Goal: Task Accomplishment & Management: Manage account settings

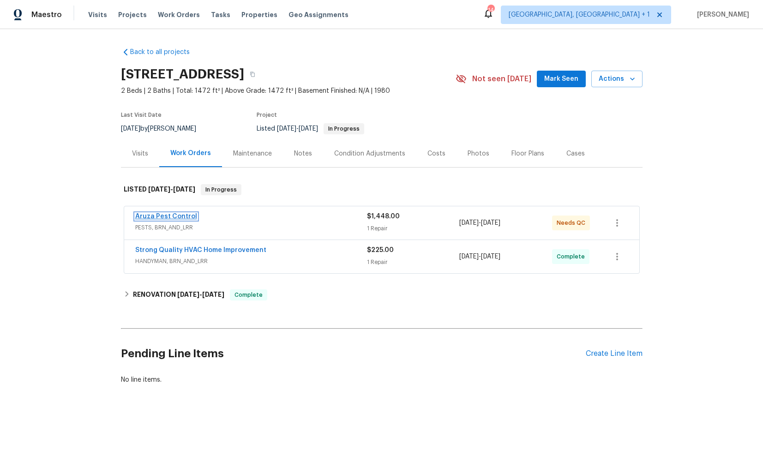
click at [166, 218] on link "Aruza Pest Control" at bounding box center [166, 216] width 62 height 6
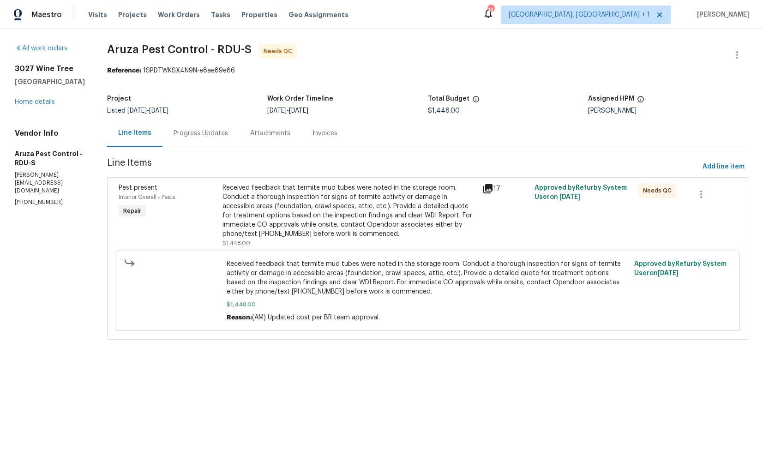
click at [209, 131] on div "Progress Updates" at bounding box center [200, 133] width 54 height 9
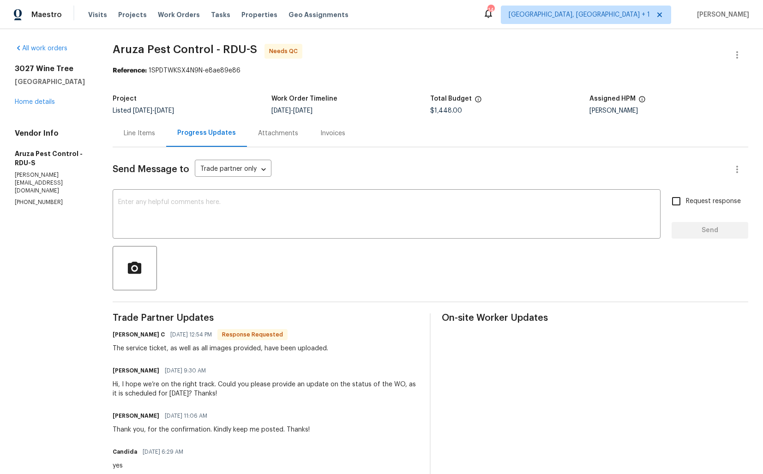
click at [148, 134] on div "Line Items" at bounding box center [139, 133] width 31 height 9
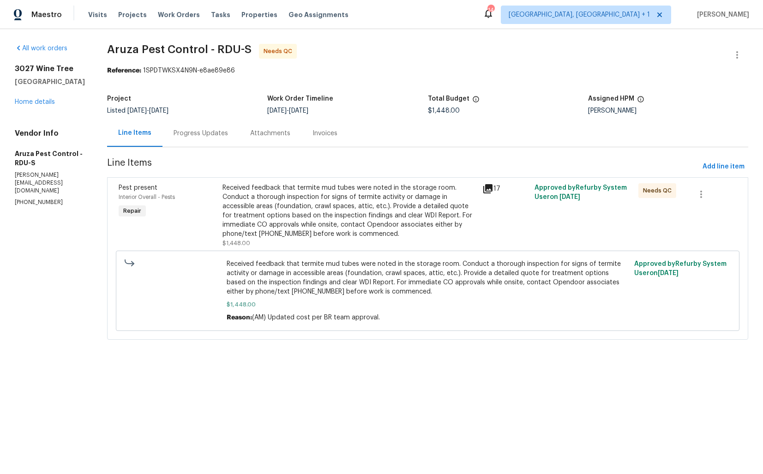
click at [326, 219] on div "Received feedback that termite mud tubes were noted in the storage room. Conduc…" at bounding box center [349, 210] width 254 height 55
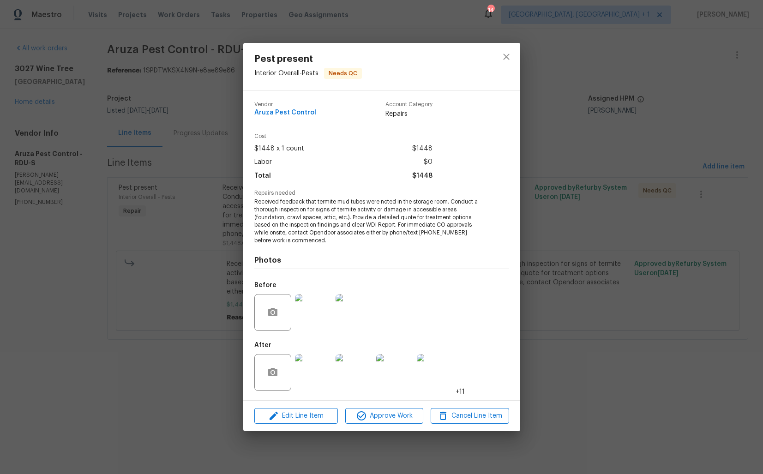
click at [316, 372] on img at bounding box center [313, 372] width 37 height 37
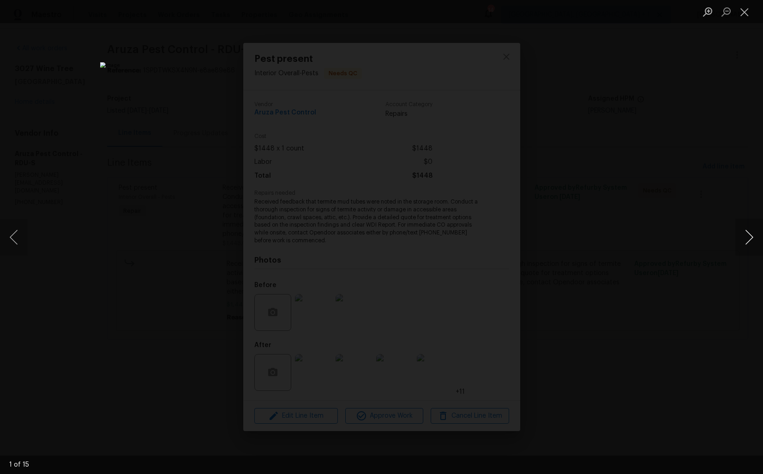
click at [746, 236] on button "Next image" at bounding box center [749, 237] width 28 height 37
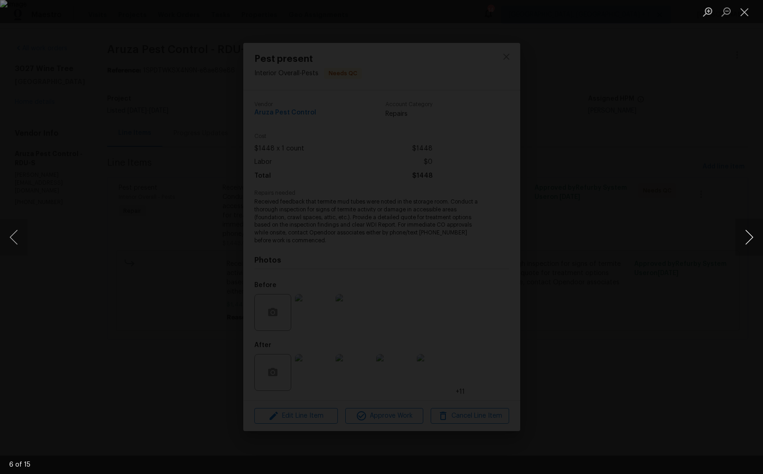
click at [746, 236] on button "Next image" at bounding box center [749, 237] width 28 height 37
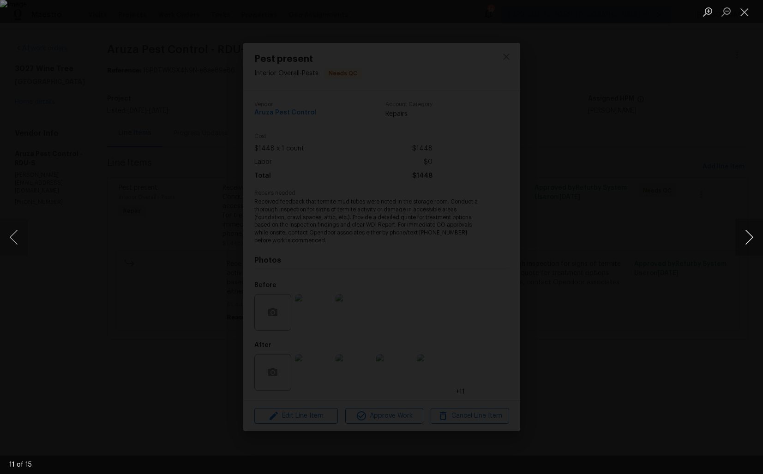
click at [746, 236] on button "Next image" at bounding box center [749, 237] width 28 height 37
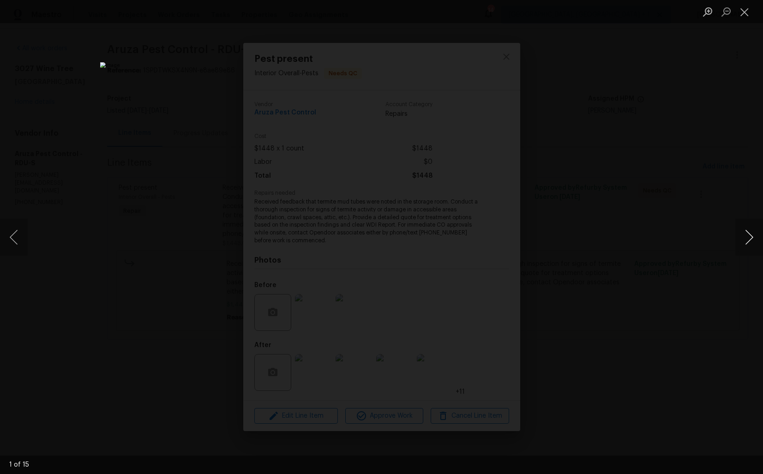
click at [746, 236] on button "Next image" at bounding box center [749, 237] width 28 height 37
click at [702, 246] on div "Lightbox" at bounding box center [381, 237] width 763 height 474
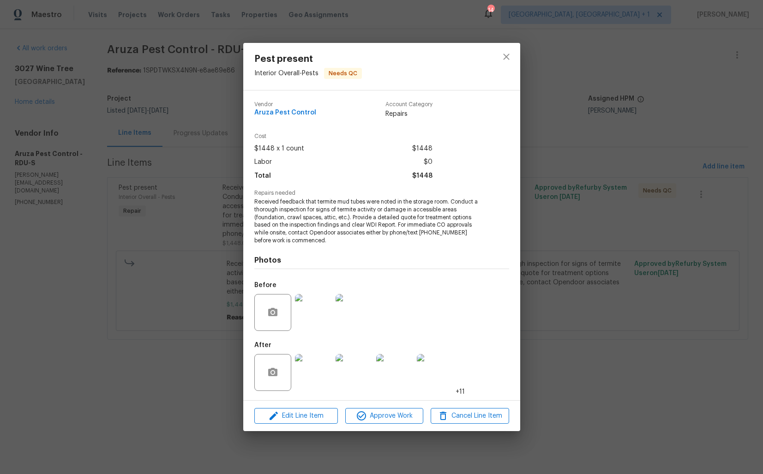
click at [566, 268] on div "Pest present Interior Overall - Pests Needs QC Vendor Aruza Pest Control Accoun…" at bounding box center [381, 237] width 763 height 474
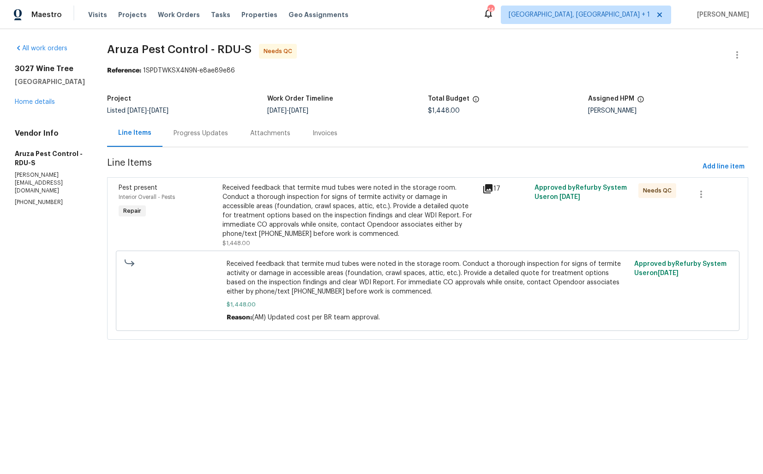
click at [203, 131] on div "Progress Updates" at bounding box center [200, 133] width 54 height 9
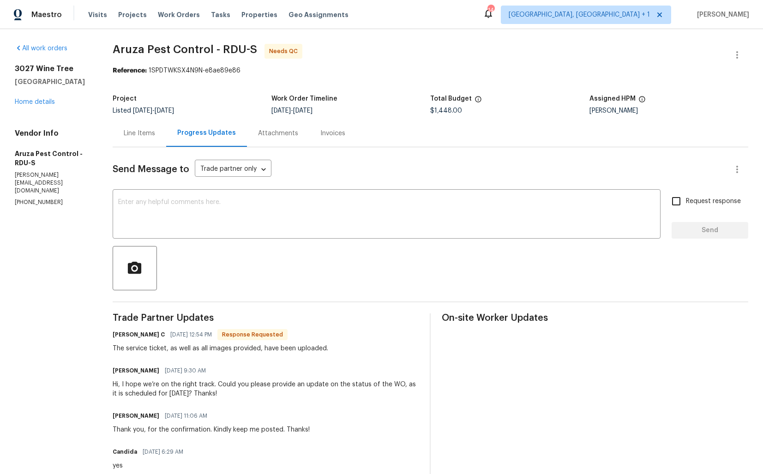
click at [120, 333] on h6 "Robbi C" at bounding box center [139, 334] width 52 height 9
copy h6 "Robbi"
click at [285, 205] on textarea at bounding box center [386, 215] width 537 height 32
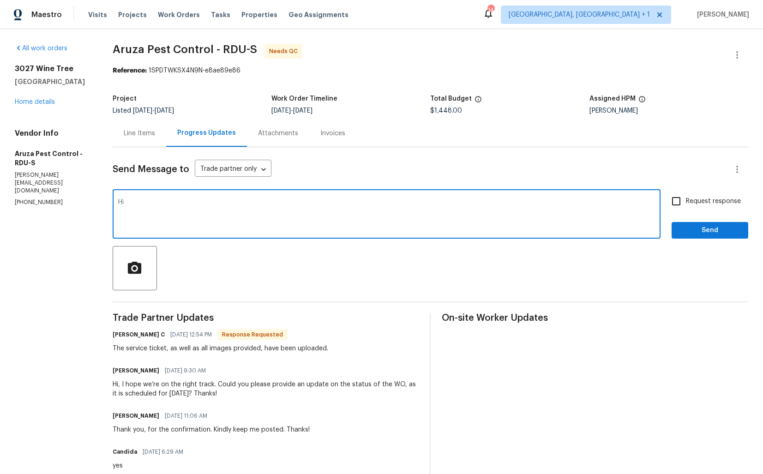
paste textarea "Robbi"
type textarea "Hi Robbi, thank you for completing the job. WO is approved. Thanks!"
click at [689, 227] on span "Send" at bounding box center [710, 231] width 62 height 12
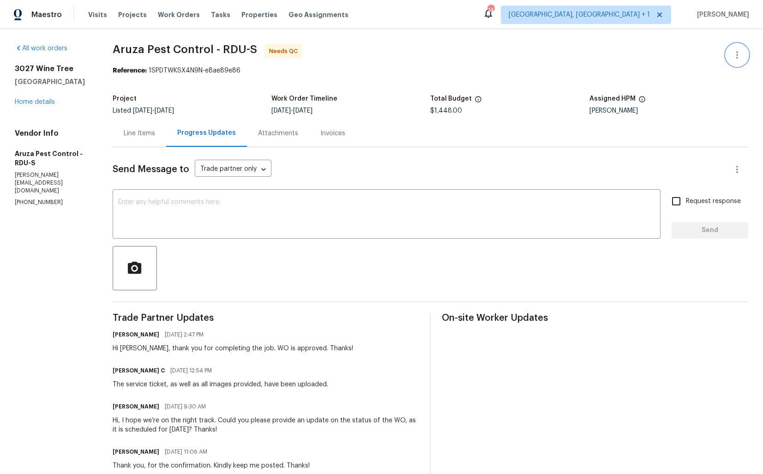
click at [740, 58] on icon "button" at bounding box center [736, 54] width 11 height 11
click at [697, 56] on li "Edit" at bounding box center [707, 55] width 100 height 15
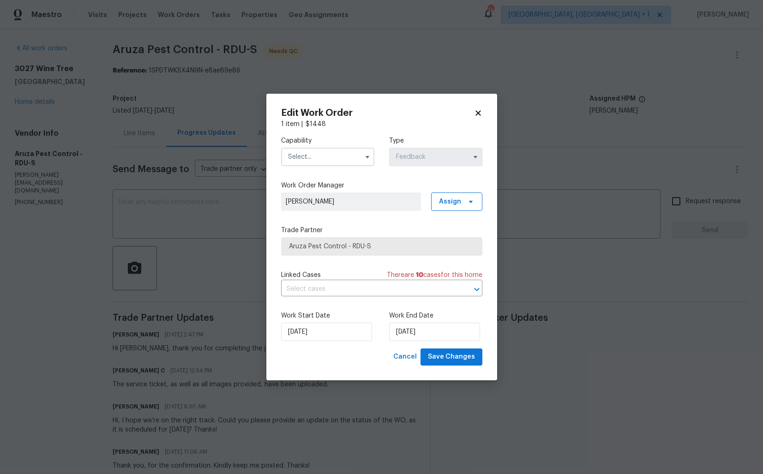
click at [332, 156] on input "text" at bounding box center [327, 157] width 93 height 18
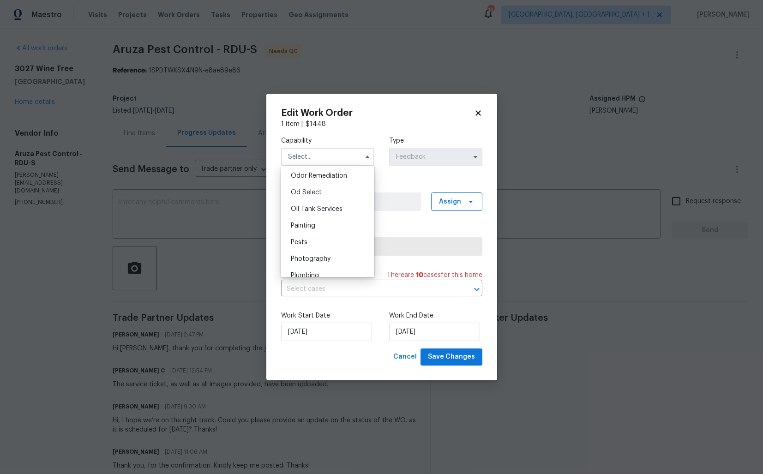
scroll to position [740, 0]
click at [325, 230] on div "Pests" at bounding box center [327, 228] width 89 height 17
type input "Pests"
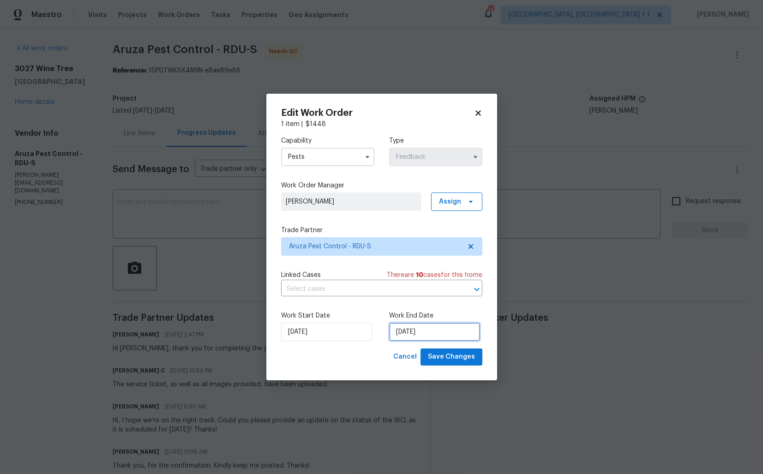
click at [416, 338] on input "25/09/2025" at bounding box center [434, 331] width 91 height 18
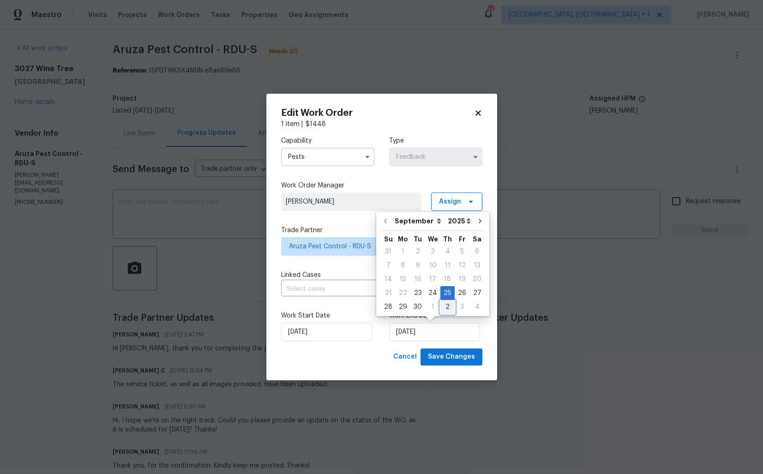
click at [442, 307] on div "2" at bounding box center [447, 306] width 14 height 13
type input "[DATE]"
select select "9"
click at [445, 355] on span "Save Changes" at bounding box center [451, 357] width 47 height 12
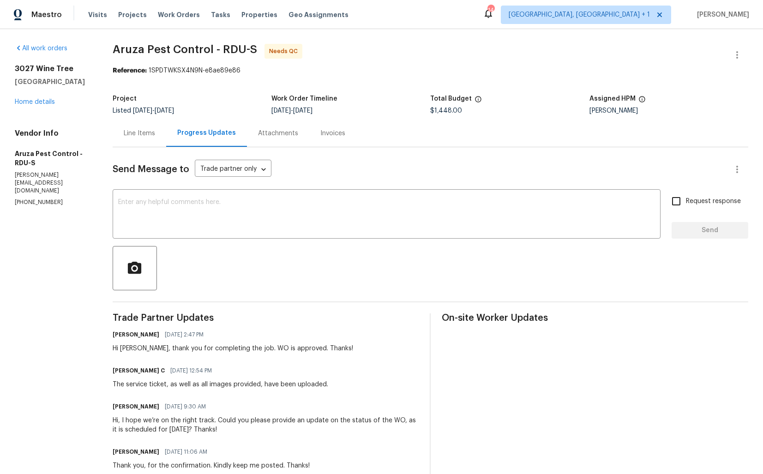
click at [141, 128] on div "Line Items" at bounding box center [140, 132] width 54 height 27
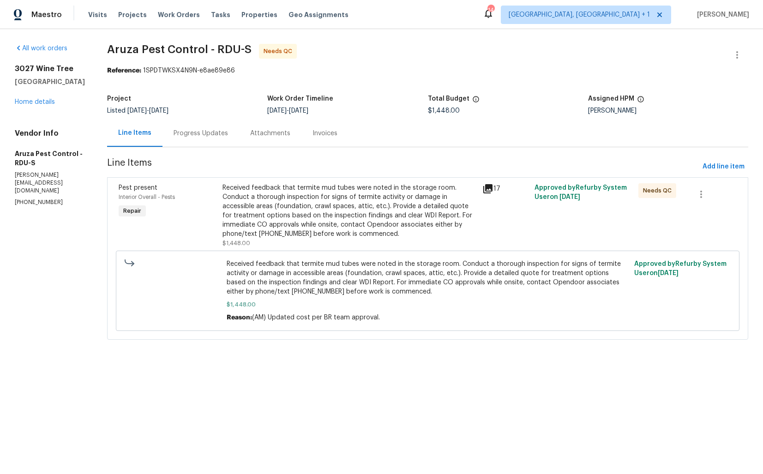
click at [320, 201] on div "Received feedback that termite mud tubes were noted in the storage room. Conduc…" at bounding box center [349, 210] width 254 height 55
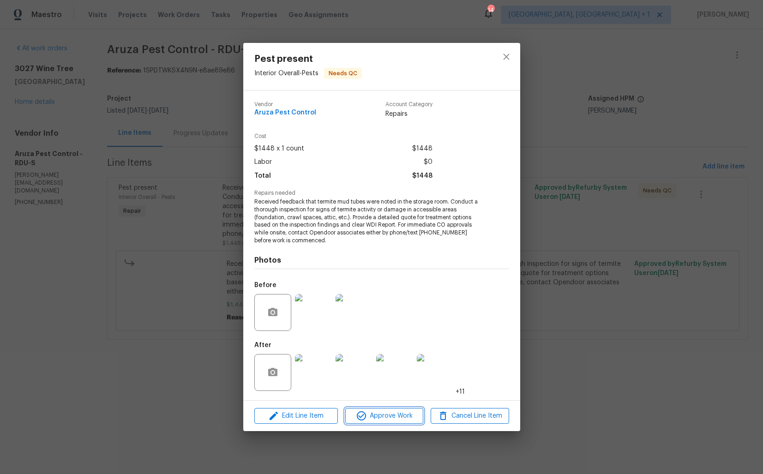
click at [382, 416] on span "Approve Work" at bounding box center [384, 416] width 72 height 12
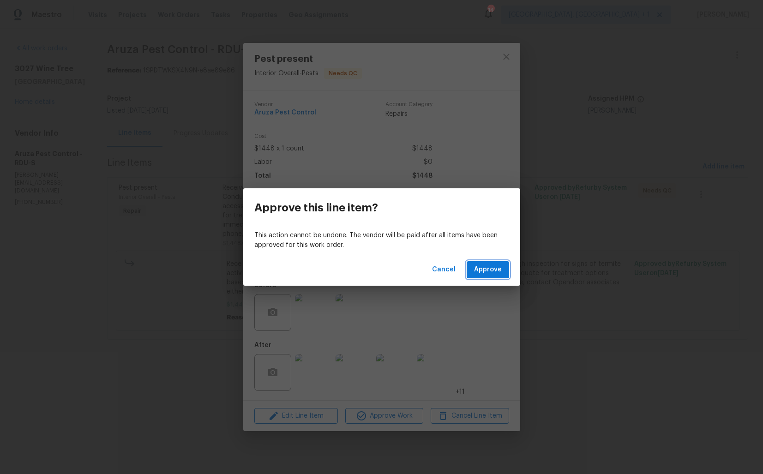
click at [495, 268] on span "Approve" at bounding box center [488, 270] width 28 height 12
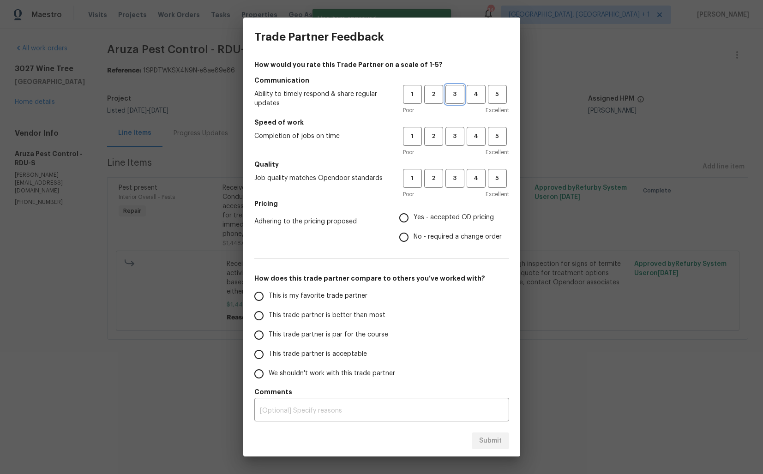
click at [453, 92] on span "3" at bounding box center [454, 94] width 17 height 11
click at [453, 126] on h5 "Speed of work" at bounding box center [381, 122] width 255 height 9
click at [455, 137] on span "3" at bounding box center [454, 136] width 17 height 11
click at [455, 183] on span "3" at bounding box center [454, 178] width 17 height 11
click at [418, 240] on span "No - required a change order" at bounding box center [457, 237] width 88 height 10
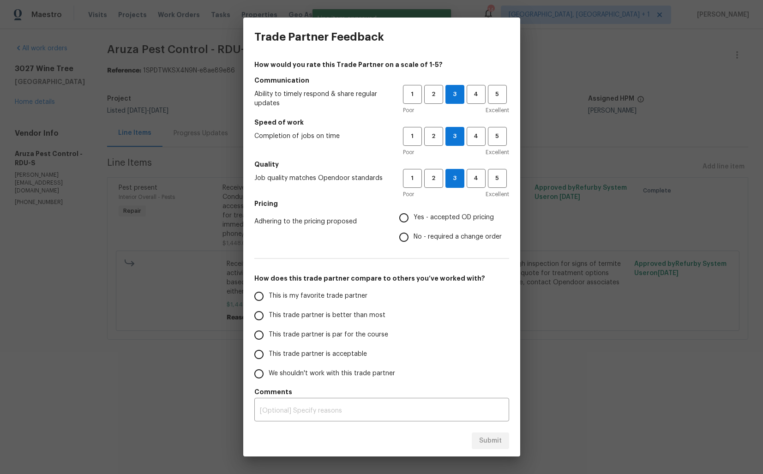
click at [413, 240] on input "No - required a change order" at bounding box center [403, 236] width 19 height 19
radio input "true"
click at [346, 312] on span "This trade partner is better than most" at bounding box center [327, 315] width 117 height 10
click at [269, 312] on input "This trade partner is better than most" at bounding box center [258, 315] width 19 height 19
click at [479, 438] on span "Submit" at bounding box center [490, 441] width 23 height 12
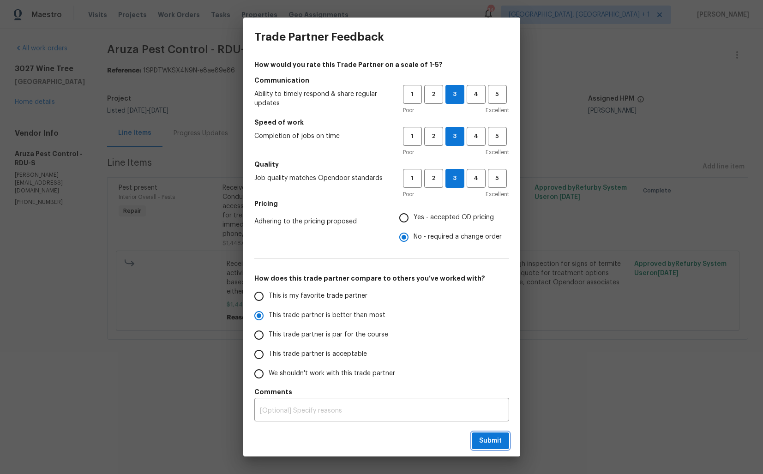
radio input "true"
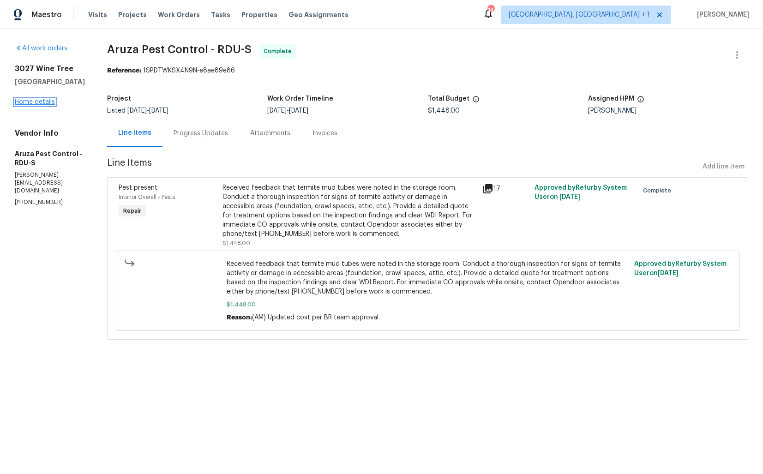
click at [42, 101] on link "Home details" at bounding box center [35, 102] width 40 height 6
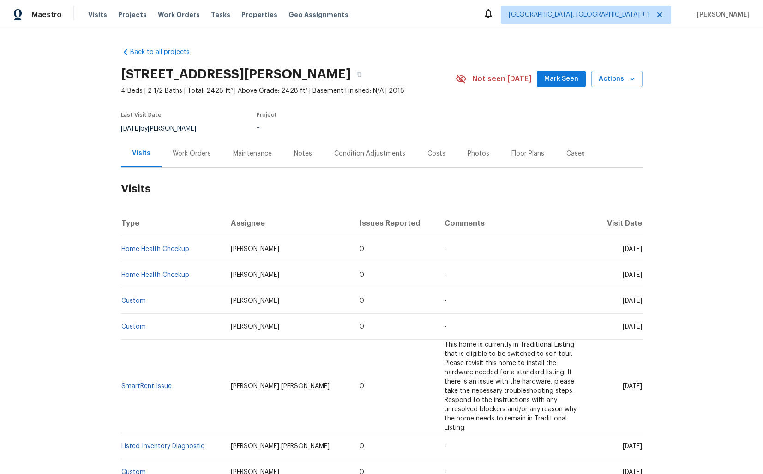
click at [167, 169] on h2 "Visits" at bounding box center [381, 188] width 521 height 43
click at [206, 149] on div "Work Orders" at bounding box center [192, 153] width 38 height 9
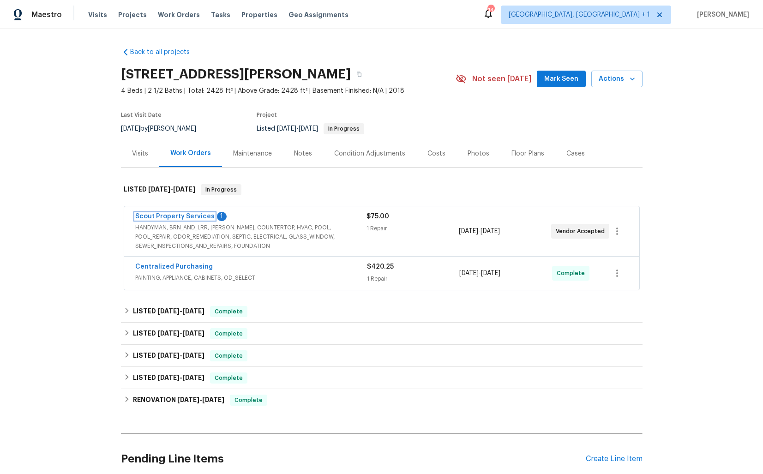
click at [167, 215] on link "Scout Property Services" at bounding box center [174, 216] width 79 height 6
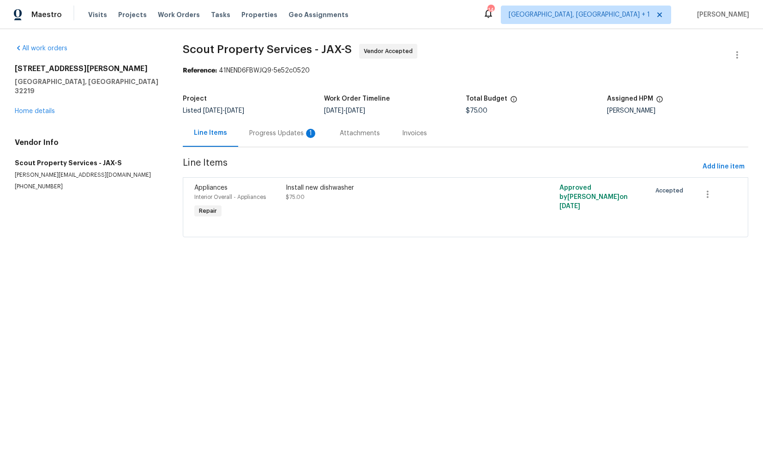
click at [260, 135] on div "Progress Updates 1" at bounding box center [283, 133] width 68 height 9
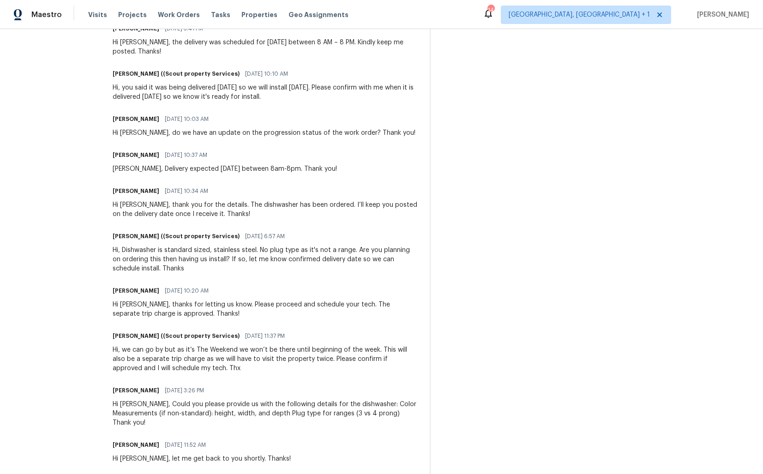
scroll to position [234, 0]
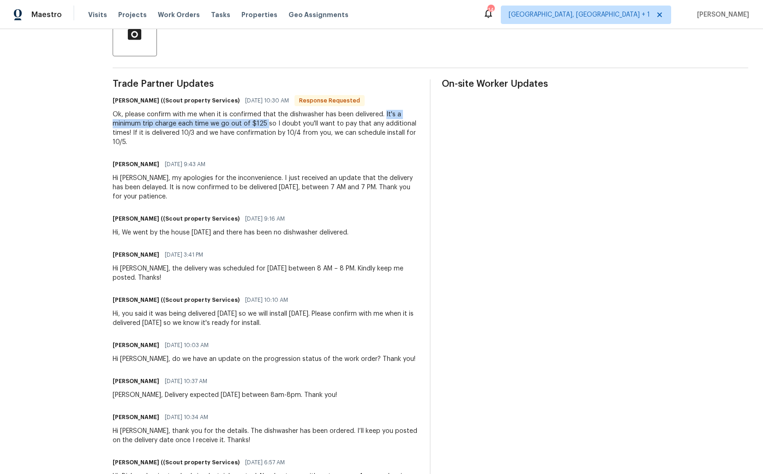
drag, startPoint x: 384, startPoint y: 114, endPoint x: 266, endPoint y: 123, distance: 118.0
click at [266, 123] on div "Ok, please confirm with me when it is confirmed that the dishwasher has been de…" at bounding box center [266, 128] width 306 height 37
drag, startPoint x: 183, startPoint y: 136, endPoint x: 199, endPoint y: 137, distance: 16.6
click at [198, 137] on div "Ok, please confirm with me when it is confirmed that the dishwasher has been de…" at bounding box center [266, 128] width 306 height 37
click at [274, 128] on div "Ok, please confirm with me when it is confirmed that the dishwasher has been de…" at bounding box center [266, 128] width 306 height 37
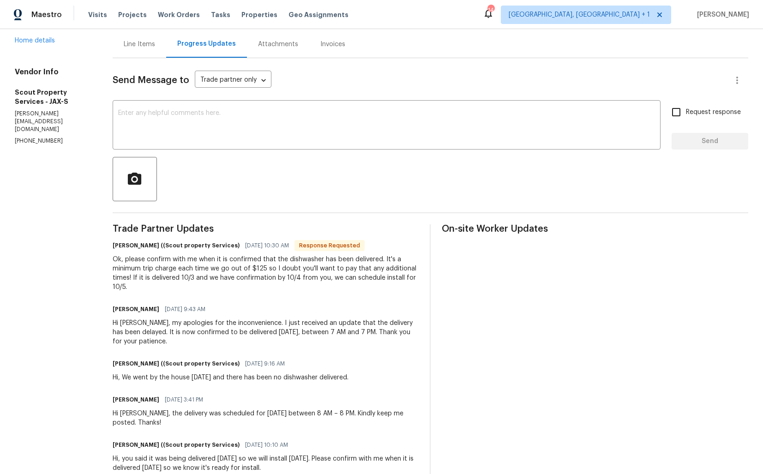
scroll to position [88, 0]
click at [120, 249] on h6 "Trevor Lucas ((Scout property Services)" at bounding box center [176, 246] width 127 height 9
copy h6 "Trevor"
click at [274, 135] on textarea at bounding box center [386, 127] width 537 height 32
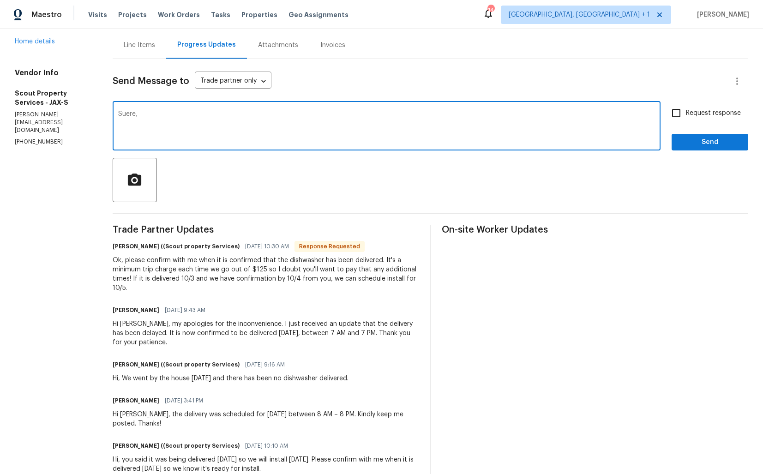
paste textarea "Trevor"
click at [322, 115] on textarea "Suere, Trevor. Let me update you once the dishwasher is delivered. Also, kindly…" at bounding box center [386, 127] width 537 height 32
click at [365, 114] on textarea "Suere, Trevor. Let me update you once the dishwasher is delivered. Also, kindly…" at bounding box center [386, 127] width 537 height 32
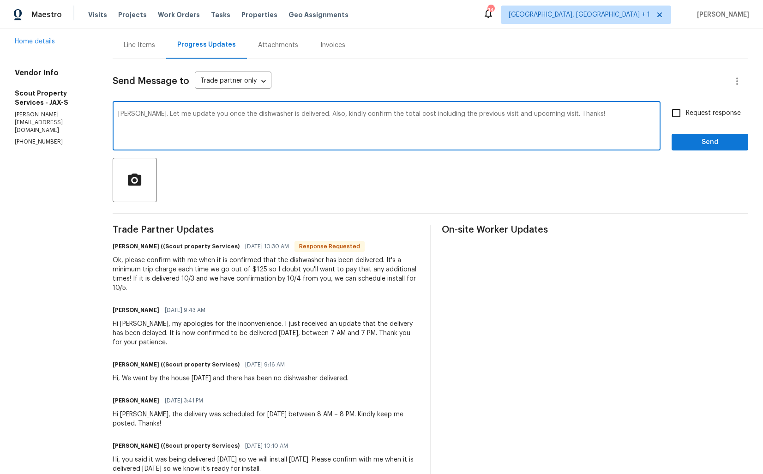
paste textarea "re, Trevor. I’ll update you once the dishwasher is delivered. In the meantime, …"
type textarea "Sure, Trevor. I’ll update you once the dishwasher is delivered. In the meantime…"
click at [695, 141] on span "Send" at bounding box center [710, 143] width 62 height 12
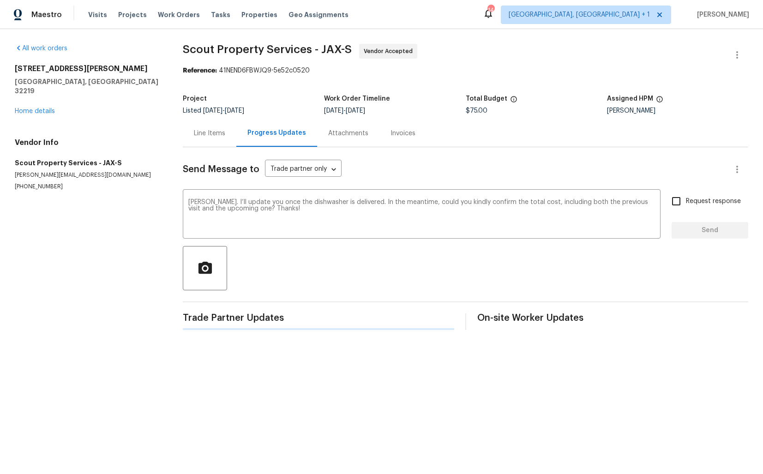
scroll to position [0, 0]
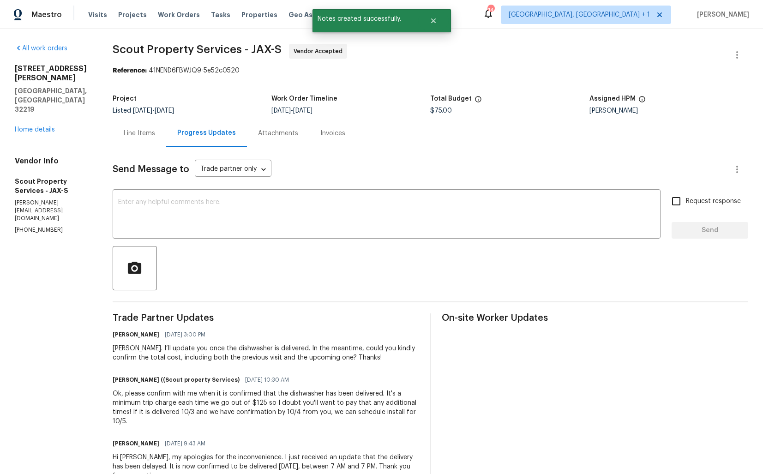
click at [166, 397] on div "Ok, please confirm with me when it is confirmed that the dishwasher has been de…" at bounding box center [266, 407] width 306 height 37
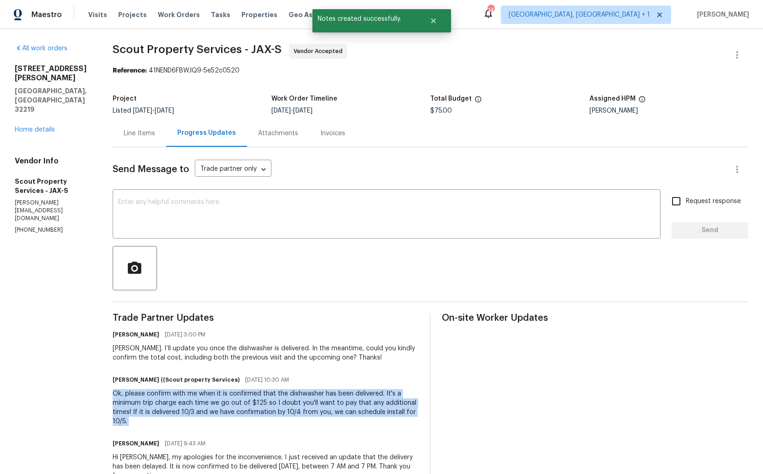
copy div "Ok, please confirm with me when it is confirmed that the dishwasher has been de…"
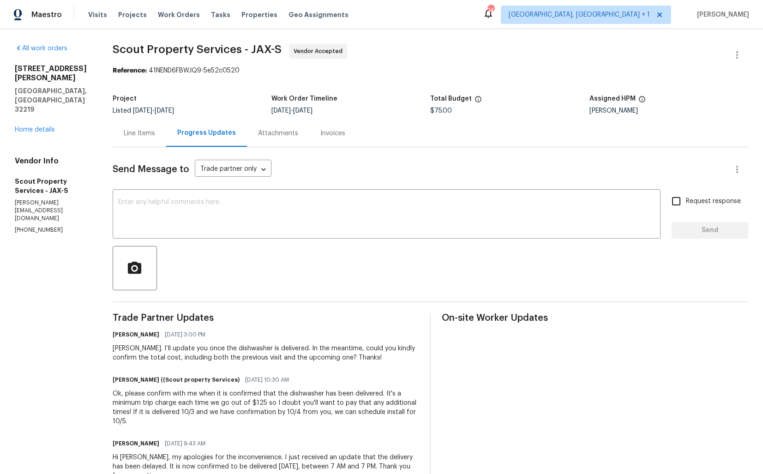
click at [200, 96] on div "Project" at bounding box center [192, 101] width 159 height 12
click at [25, 126] on link "Home details" at bounding box center [35, 129] width 40 height 6
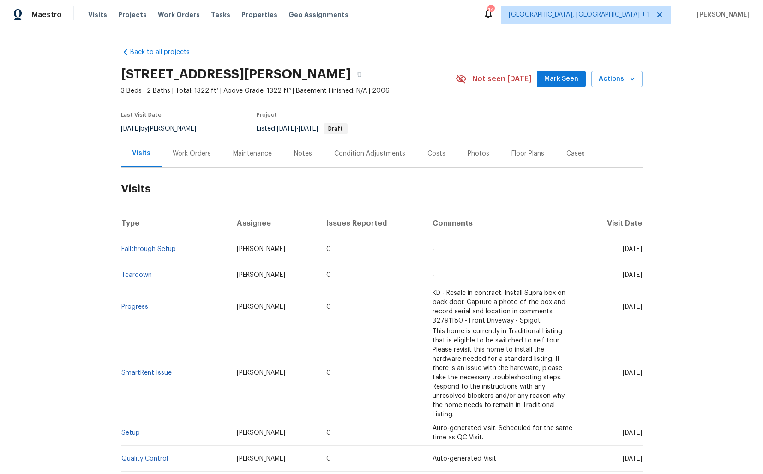
click at [202, 155] on div "Work Orders" at bounding box center [192, 153] width 38 height 9
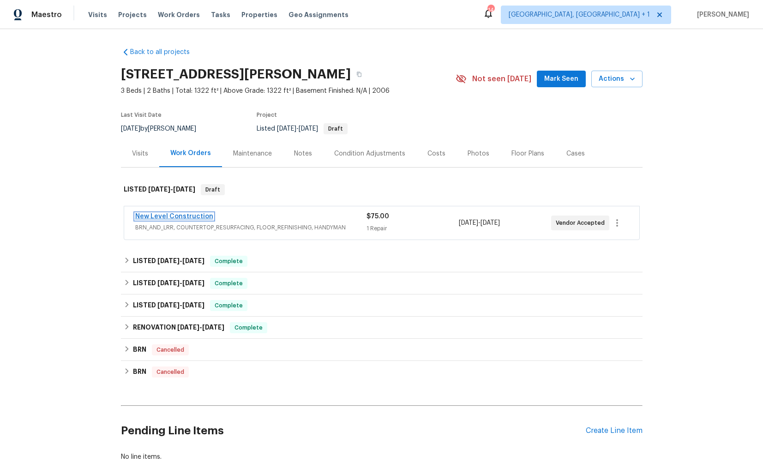
click at [173, 217] on link "New Level Construction" at bounding box center [174, 216] width 78 height 6
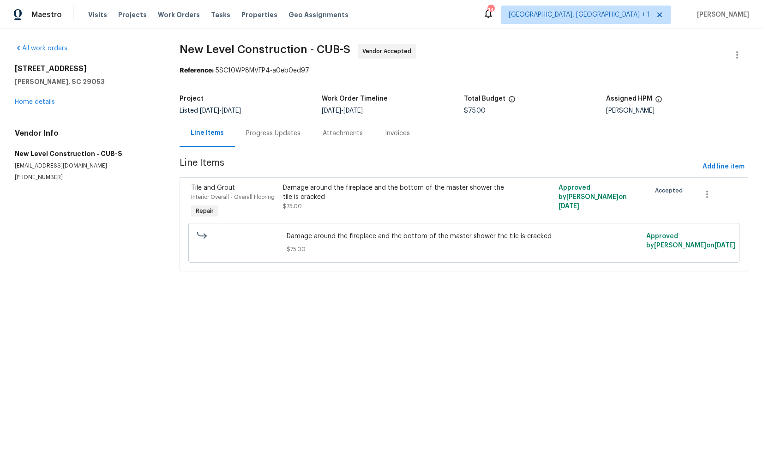
click at [265, 133] on div "Progress Updates" at bounding box center [273, 133] width 54 height 9
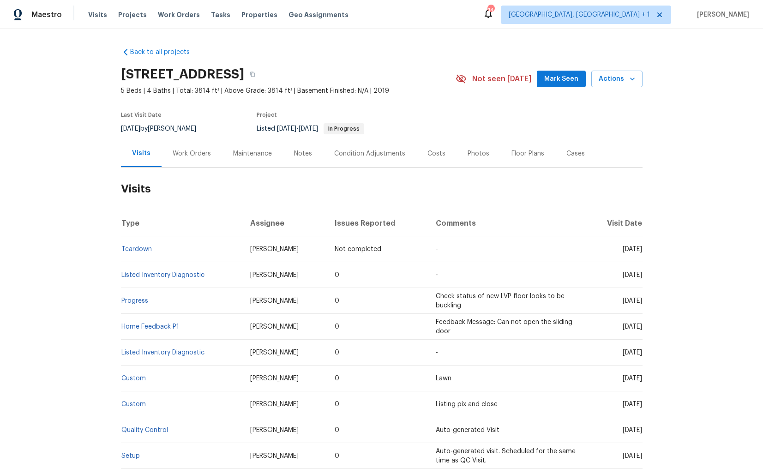
click at [192, 153] on div "Work Orders" at bounding box center [192, 153] width 38 height 9
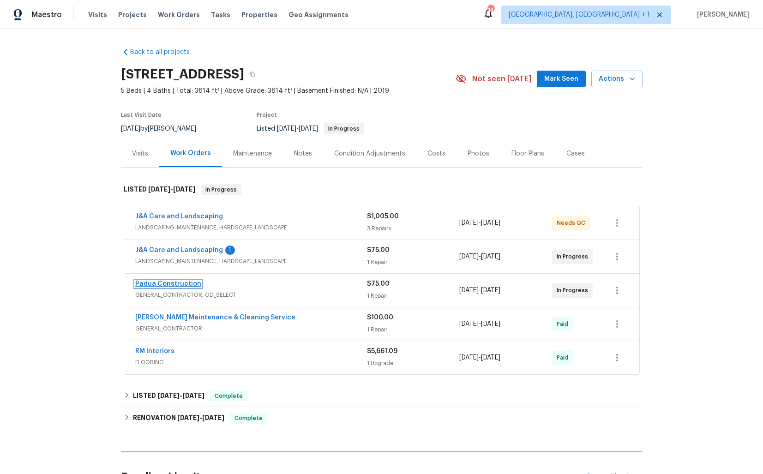
click at [180, 282] on link "Padua Construction" at bounding box center [168, 283] width 66 height 6
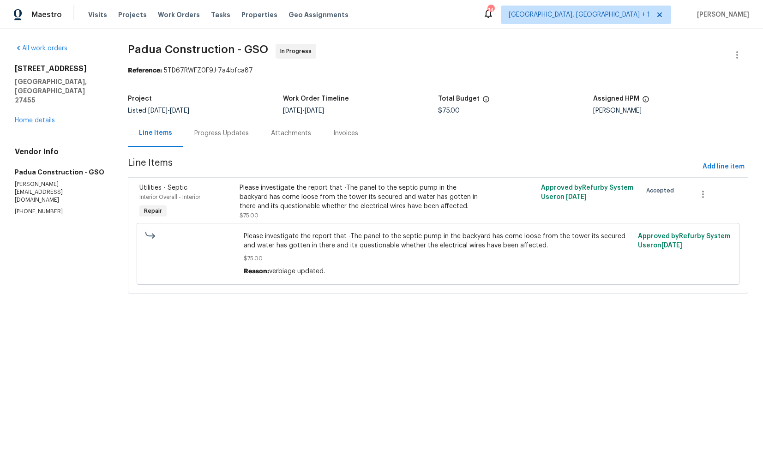
click at [221, 134] on div "Progress Updates" at bounding box center [221, 133] width 54 height 9
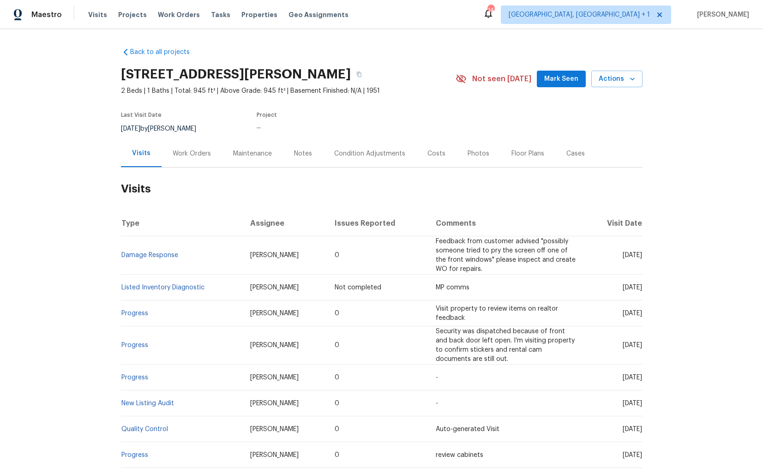
click at [191, 152] on div "Work Orders" at bounding box center [192, 153] width 38 height 9
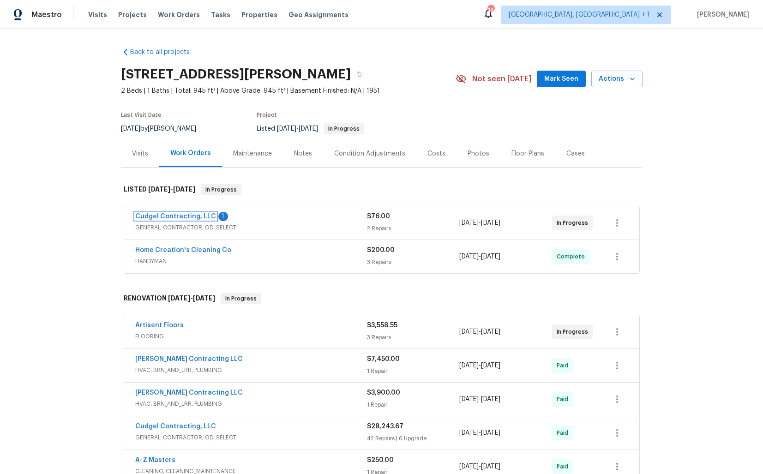
click at [167, 215] on link "Cudgel Contracting, LLC" at bounding box center [175, 216] width 81 height 6
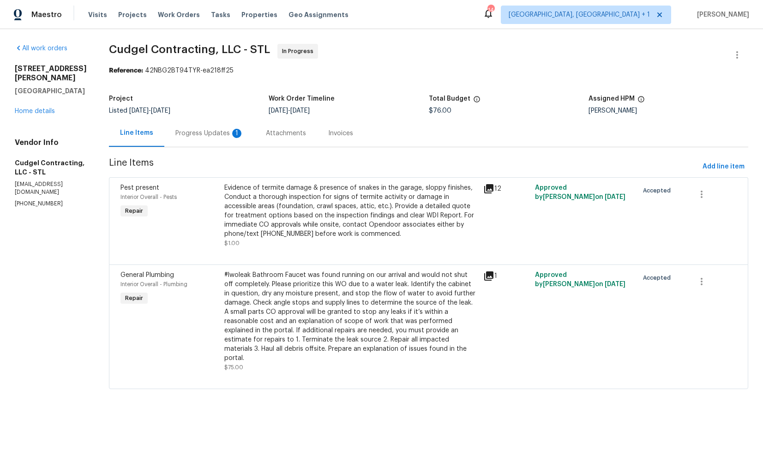
click at [223, 132] on div "Progress Updates 1" at bounding box center [209, 133] width 68 height 9
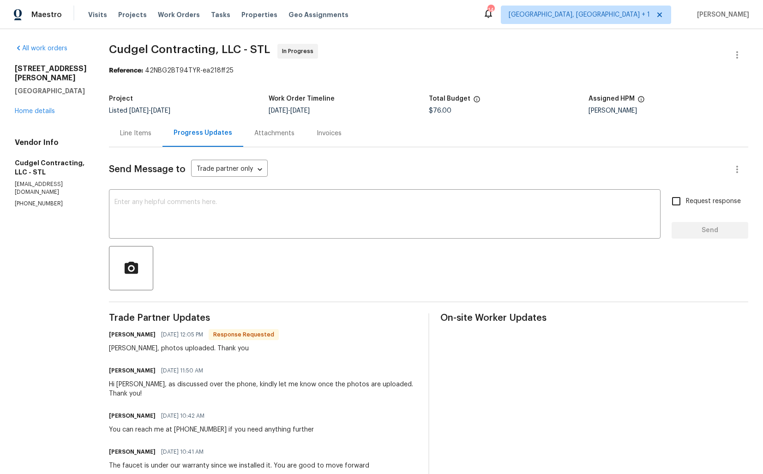
click at [136, 130] on div "Line Items" at bounding box center [135, 133] width 31 height 9
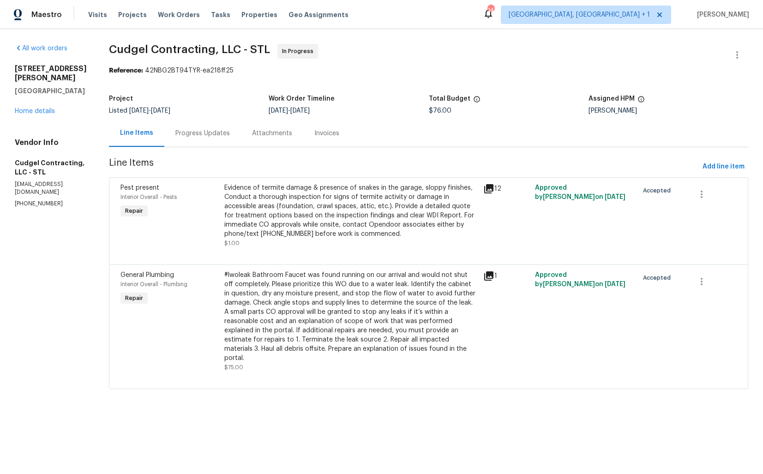
click at [381, 222] on div "Evidence of termite damage & presence of snakes in the garage, sloppy finishes,…" at bounding box center [350, 210] width 253 height 55
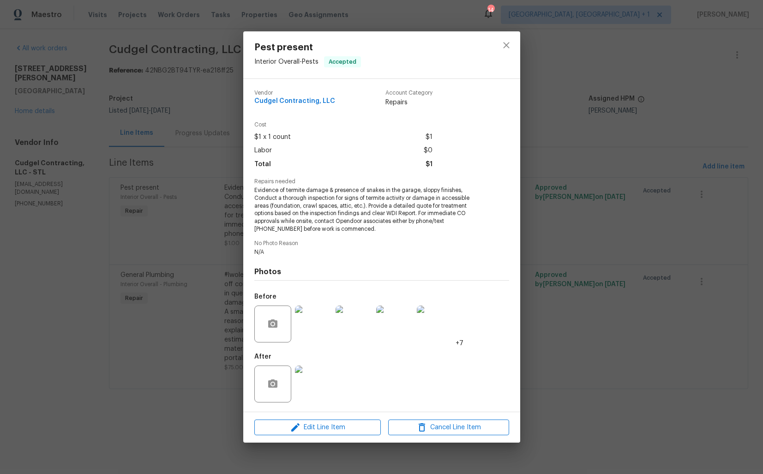
click at [316, 382] on img at bounding box center [313, 383] width 37 height 37
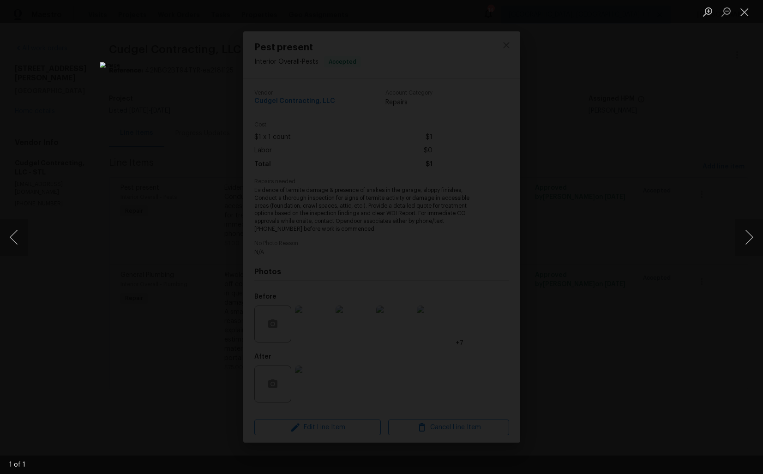
click at [664, 210] on div "Lightbox" at bounding box center [381, 237] width 763 height 474
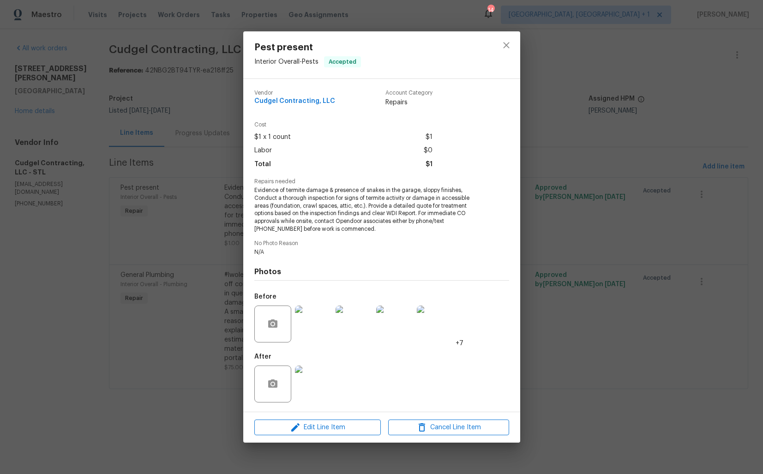
click at [202, 358] on div "Pest present Interior Overall - Pests Accepted Vendor Cudgel Contracting, LLC A…" at bounding box center [381, 237] width 763 height 474
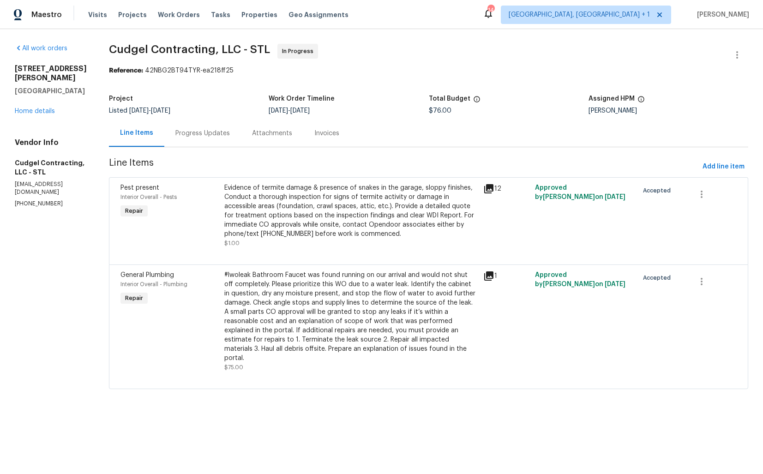
click at [368, 299] on div "#lwoleak Bathroom Faucet was found running on our arrival and would not shut of…" at bounding box center [350, 316] width 253 height 92
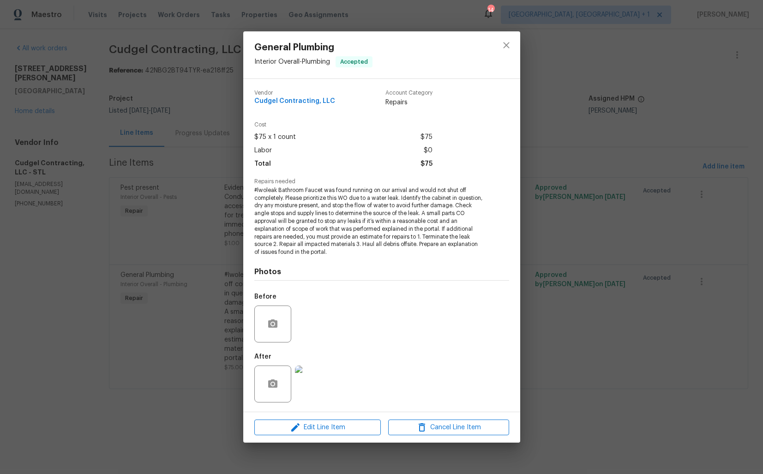
click at [121, 363] on div "General Plumbing Interior Overall - Plumbing Accepted Vendor Cudgel Contracting…" at bounding box center [381, 237] width 763 height 474
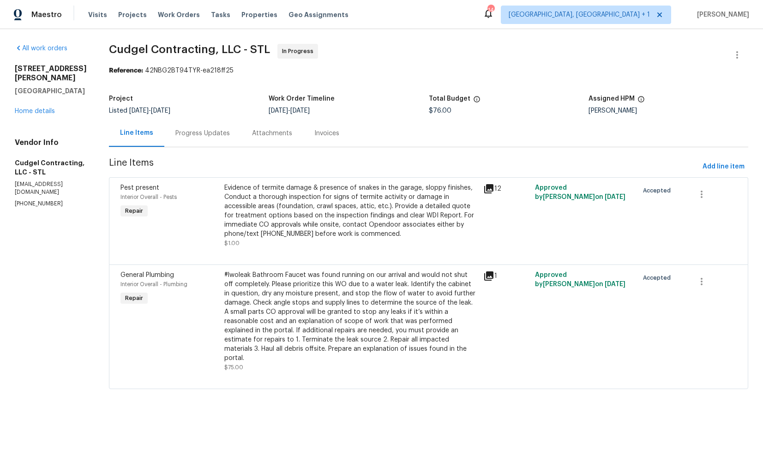
click at [497, 274] on div "1" at bounding box center [506, 275] width 46 height 11
click at [493, 278] on icon at bounding box center [488, 275] width 9 height 9
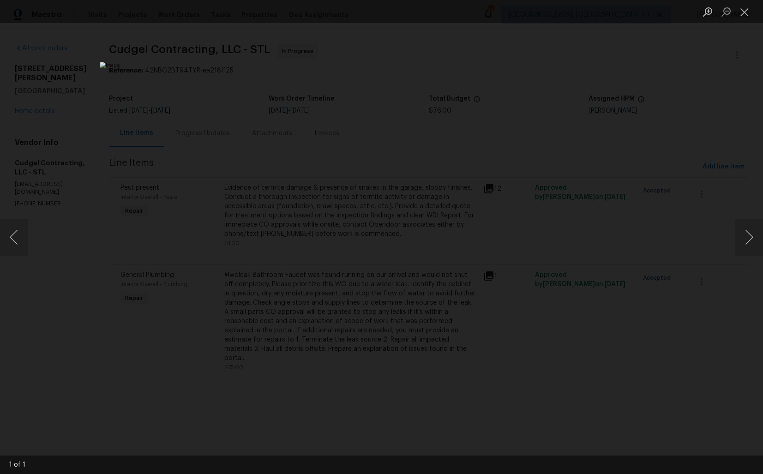
click at [611, 206] on div "Lightbox" at bounding box center [381, 237] width 763 height 474
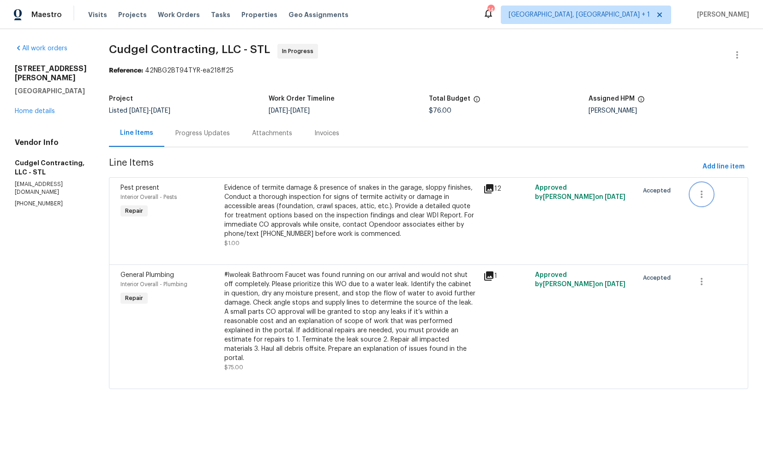
click at [707, 194] on button "button" at bounding box center [701, 194] width 22 height 22
click at [714, 193] on li "Cancel" at bounding box center [709, 194] width 36 height 15
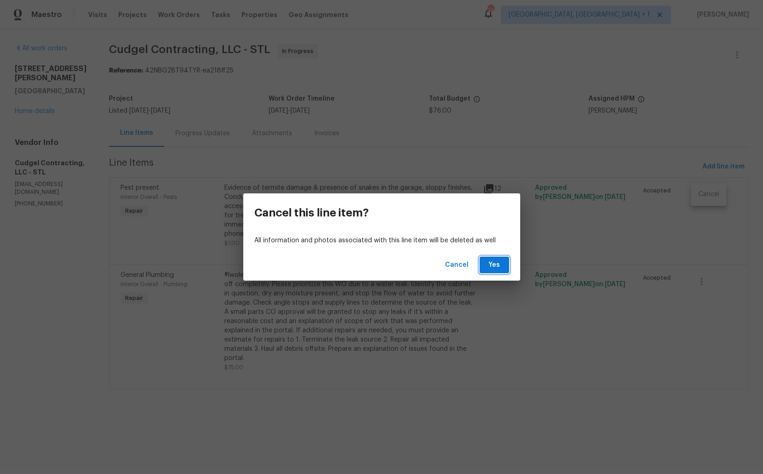
click at [498, 263] on span "Yes" at bounding box center [494, 265] width 15 height 12
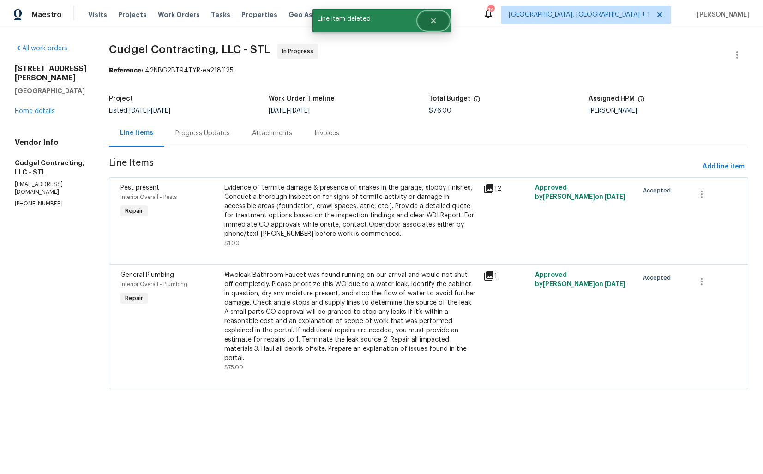
click at [430, 19] on icon "Close" at bounding box center [433, 20] width 7 height 7
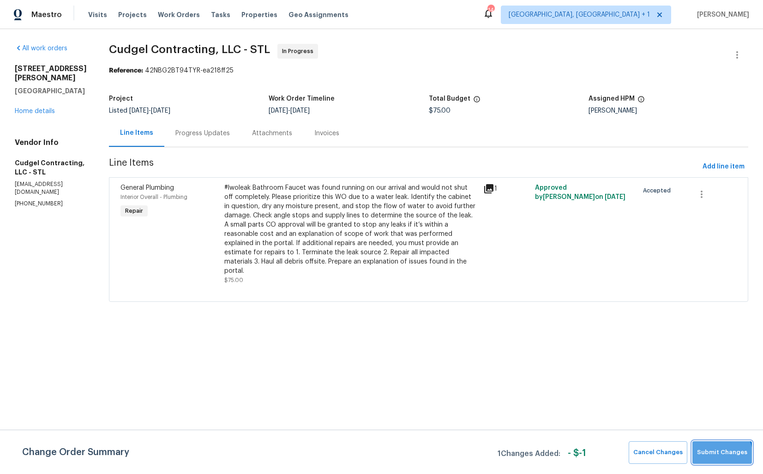
click at [716, 456] on span "Submit Changes" at bounding box center [722, 452] width 50 height 11
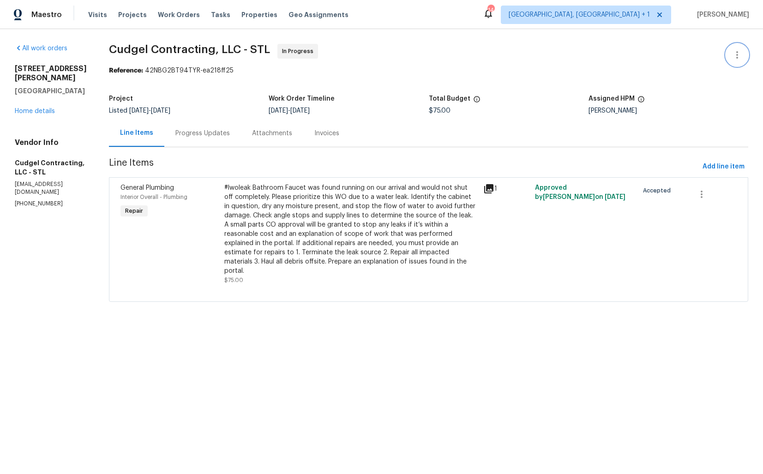
click at [735, 57] on icon "button" at bounding box center [736, 54] width 11 height 11
click at [674, 82] on li "View In Trade Partner Portal" at bounding box center [707, 85] width 100 height 15
click at [443, 62] on div at bounding box center [381, 237] width 763 height 474
click at [211, 130] on div "Progress Updates" at bounding box center [202, 133] width 54 height 9
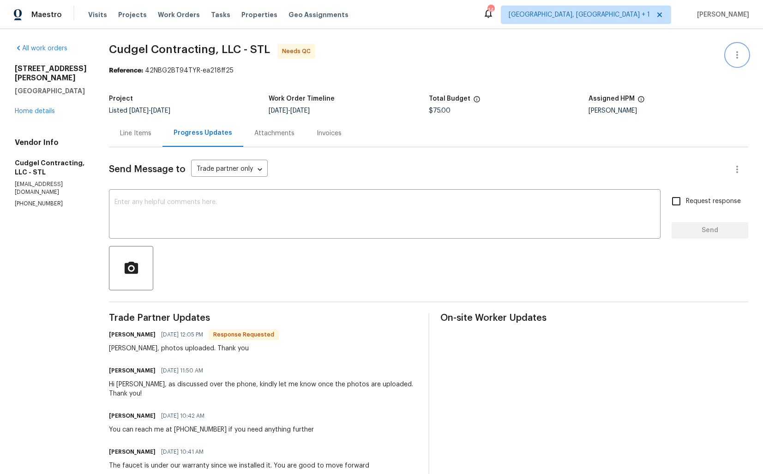
click at [728, 56] on button "button" at bounding box center [737, 55] width 22 height 22
click at [698, 55] on li "Edit" at bounding box center [707, 55] width 100 height 15
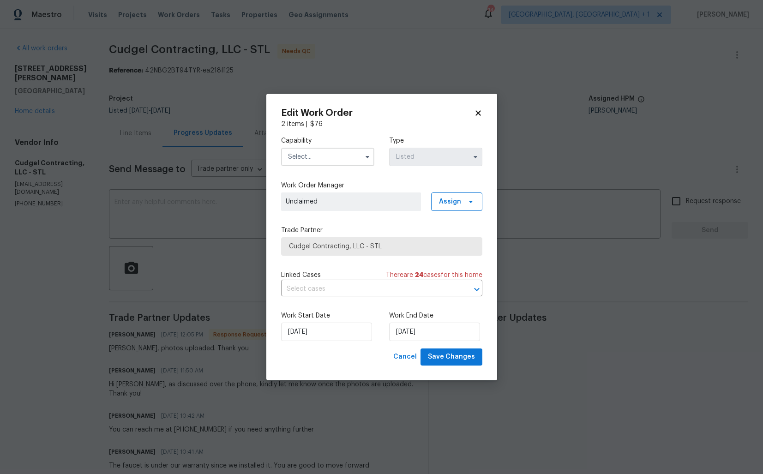
click at [313, 152] on input "text" at bounding box center [327, 157] width 93 height 18
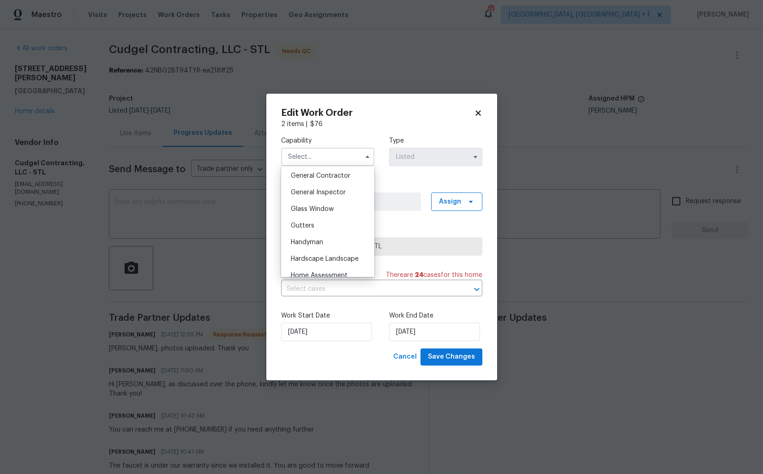
scroll to position [449, 0]
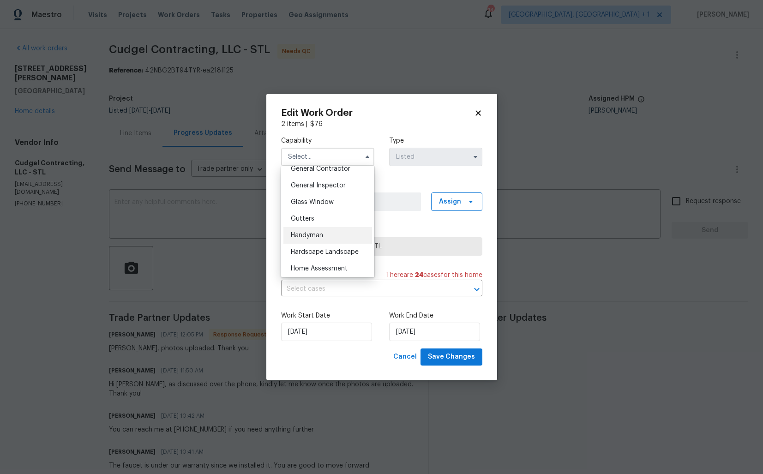
click at [313, 238] on span "Handyman" at bounding box center [307, 235] width 32 height 6
type input "Handyman"
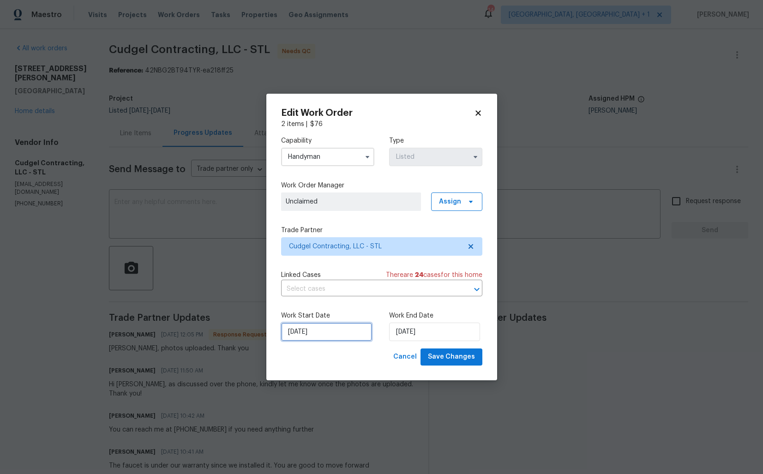
click at [342, 339] on input "[DATE]" at bounding box center [326, 331] width 91 height 18
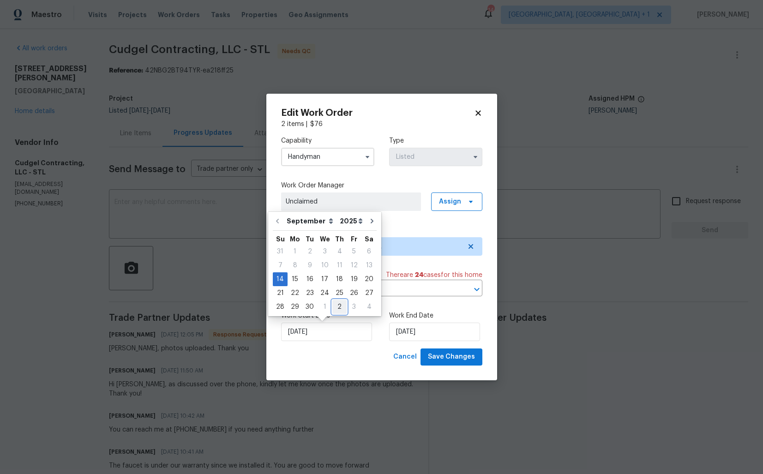
click at [339, 306] on div "2" at bounding box center [339, 306] width 14 height 13
type input "[DATE]"
select select "9"
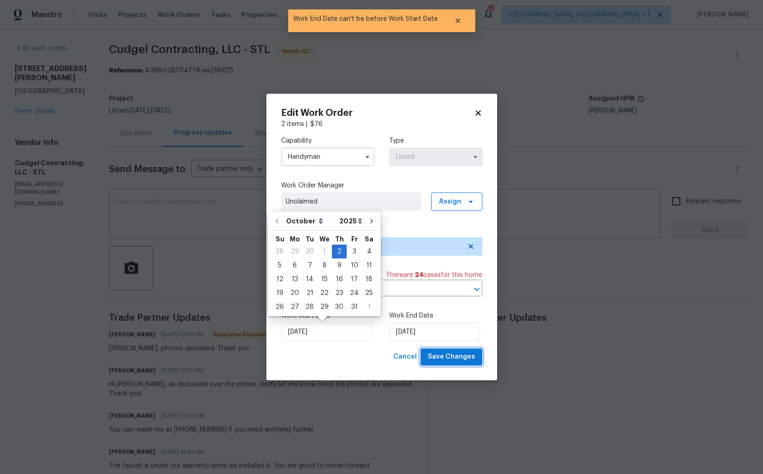
click at [445, 355] on span "Save Changes" at bounding box center [451, 357] width 47 height 12
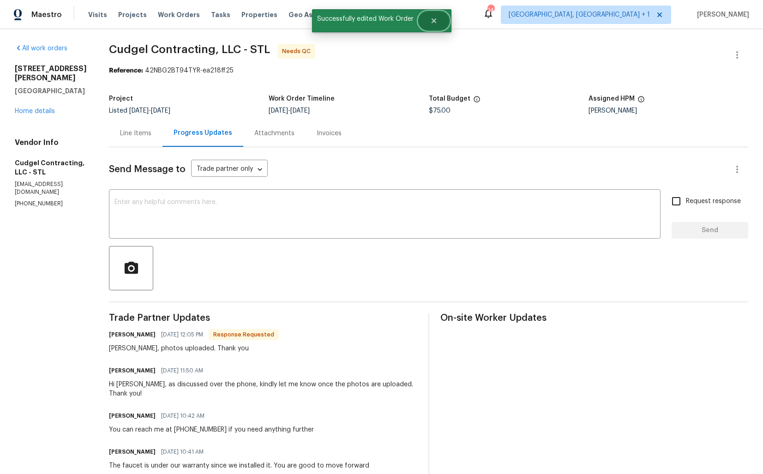
click at [435, 22] on icon "Close" at bounding box center [433, 20] width 7 height 7
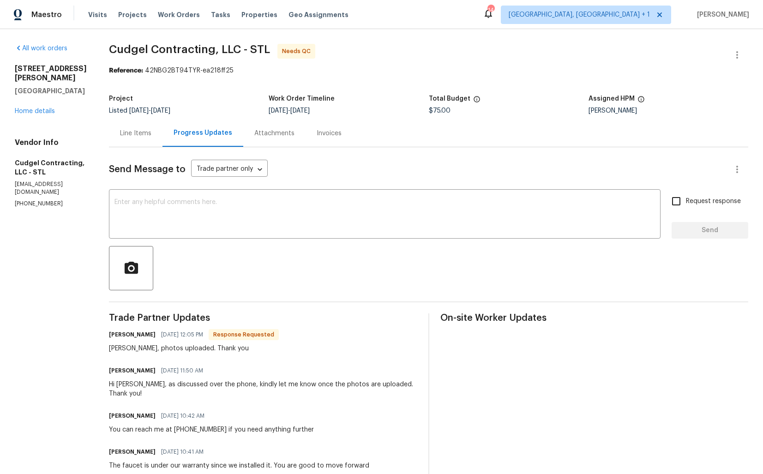
click at [122, 336] on h6 "[PERSON_NAME]" at bounding box center [132, 334] width 47 height 9
copy h6 "[PERSON_NAME]"
click at [251, 233] on div "x ​" at bounding box center [384, 214] width 551 height 47
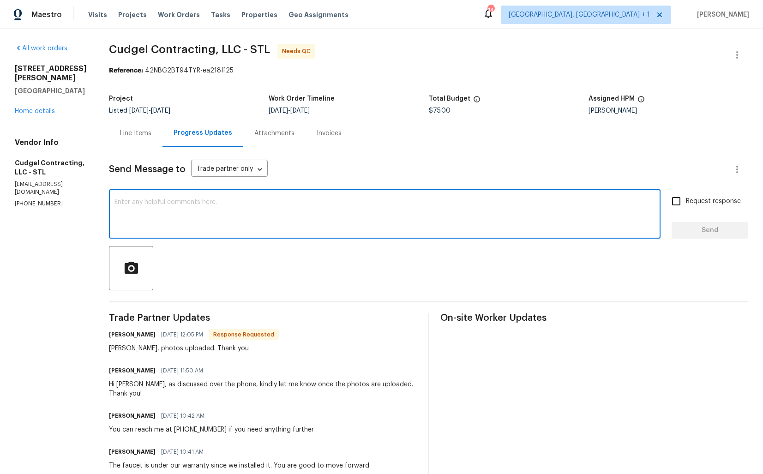
type textarea "G"
paste textarea "[PERSON_NAME]"
type textarea "Hi [PERSON_NAME], thank you for completing the job. WO is approved. Thanks!"
click at [698, 229] on span "Send" at bounding box center [710, 231] width 62 height 12
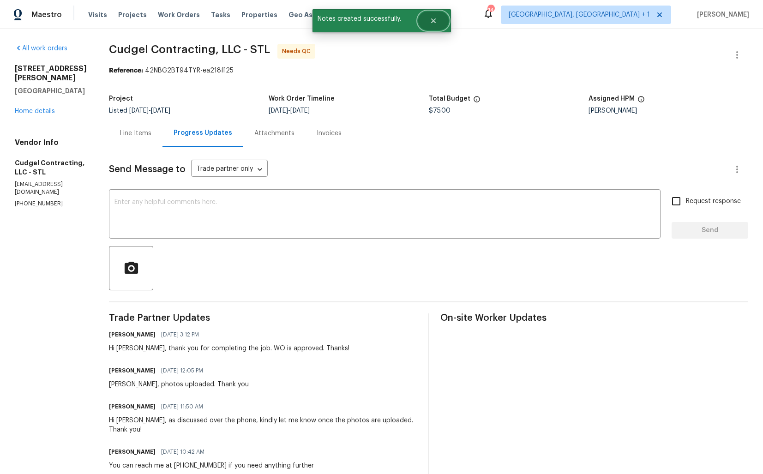
click at [431, 21] on icon "Close" at bounding box center [433, 20] width 7 height 7
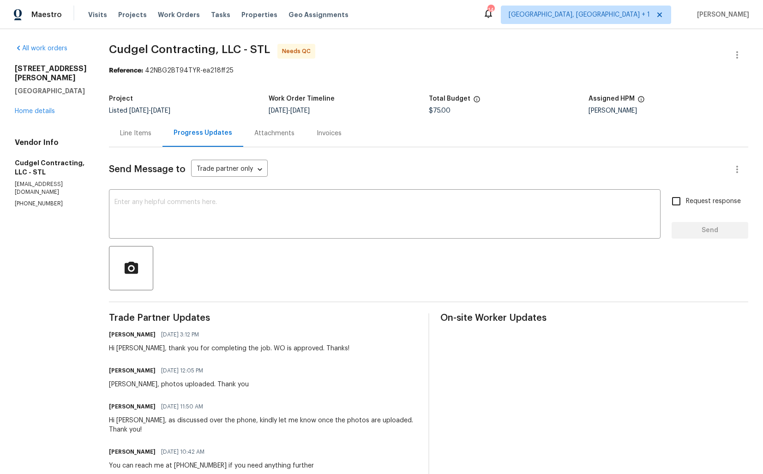
click at [143, 131] on div "Line Items" at bounding box center [135, 133] width 31 height 9
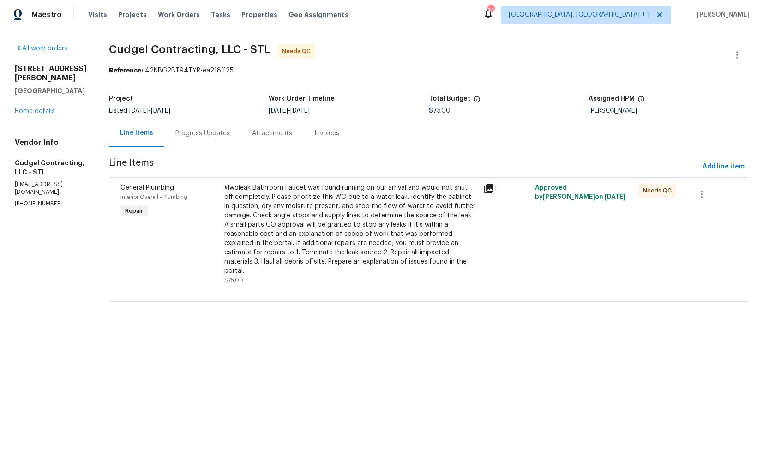
click at [290, 217] on div "#lwoleak Bathroom Faucet was found running on our arrival and would not shut of…" at bounding box center [350, 229] width 253 height 92
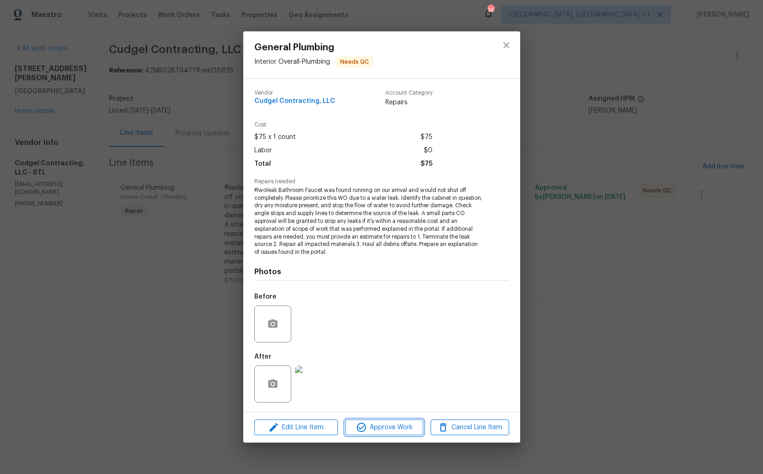
click at [386, 422] on span "Approve Work" at bounding box center [384, 428] width 72 height 12
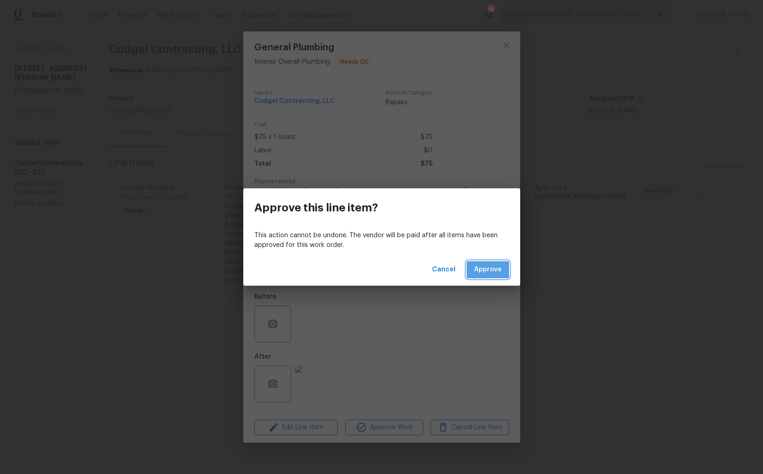
click at [488, 268] on span "Approve" at bounding box center [488, 270] width 28 height 12
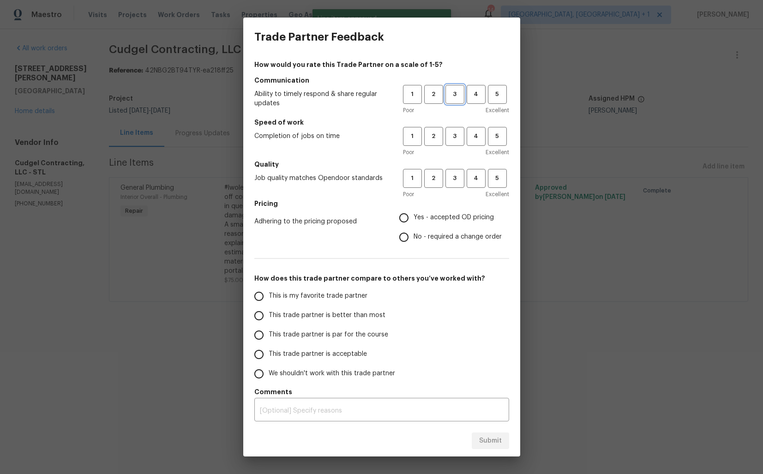
click at [456, 101] on button "3" at bounding box center [454, 94] width 19 height 19
click at [457, 133] on span "3" at bounding box center [454, 136] width 17 height 11
click at [459, 176] on span "3" at bounding box center [454, 178] width 17 height 11
click at [411, 219] on input "Yes - accepted OD pricing" at bounding box center [403, 217] width 19 height 19
radio input "true"
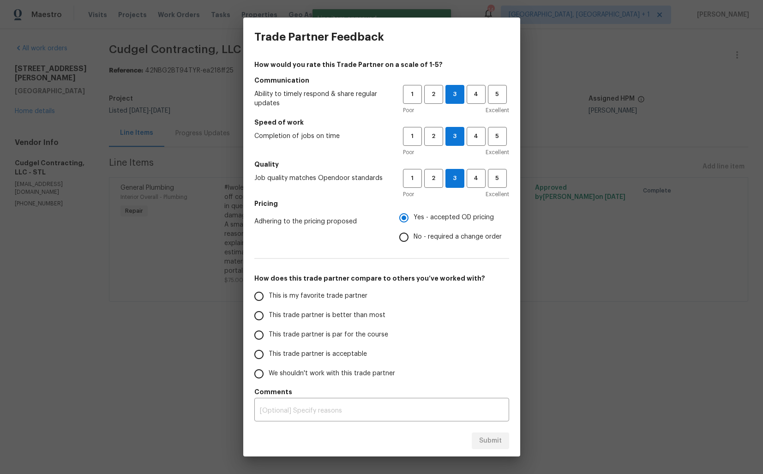
click at [366, 316] on span "This trade partner is better than most" at bounding box center [327, 315] width 117 height 10
click at [269, 316] on input "This trade partner is better than most" at bounding box center [258, 315] width 19 height 19
click at [487, 444] on span "Submit" at bounding box center [490, 441] width 23 height 12
radio input "true"
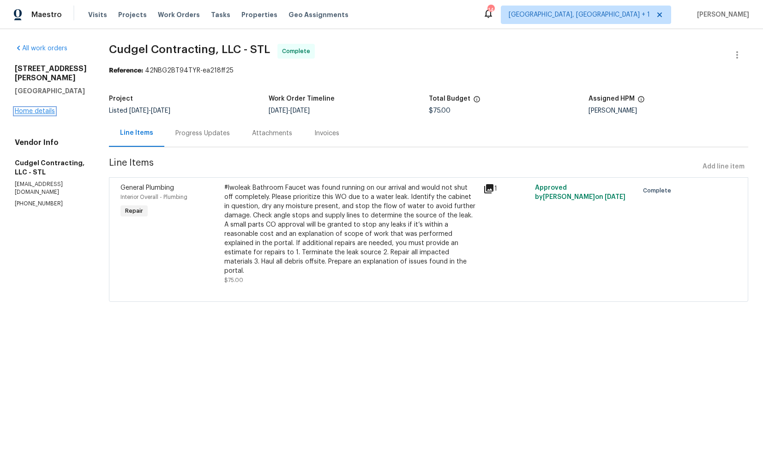
click at [50, 108] on link "Home details" at bounding box center [35, 111] width 40 height 6
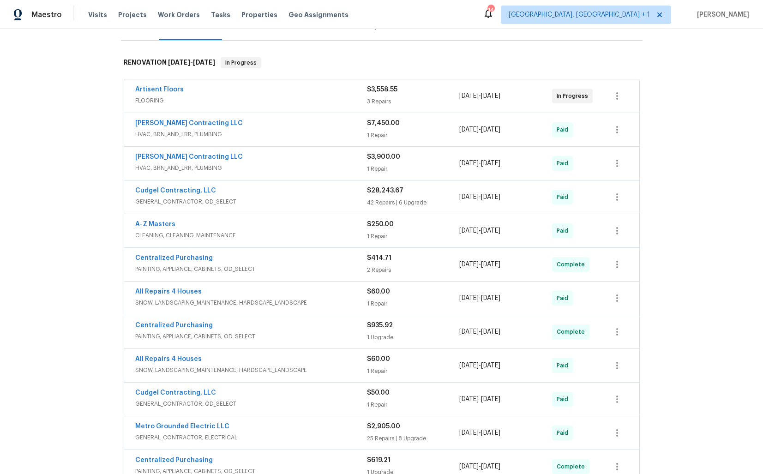
scroll to position [433, 0]
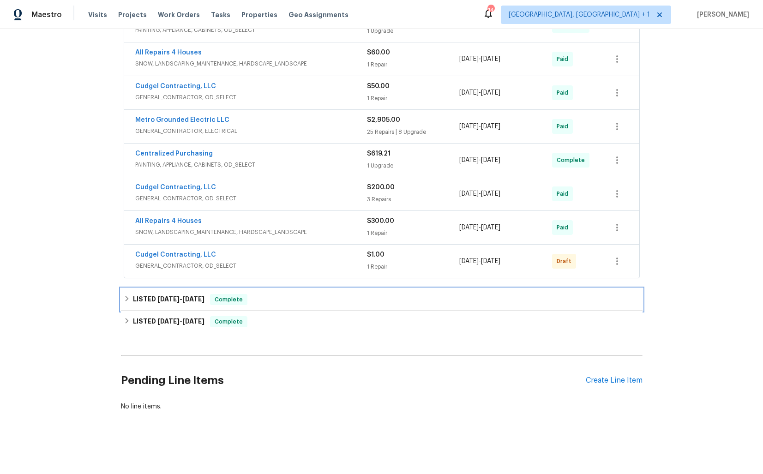
click at [271, 301] on div "LISTED [DATE] - [DATE] Complete" at bounding box center [382, 299] width 516 height 11
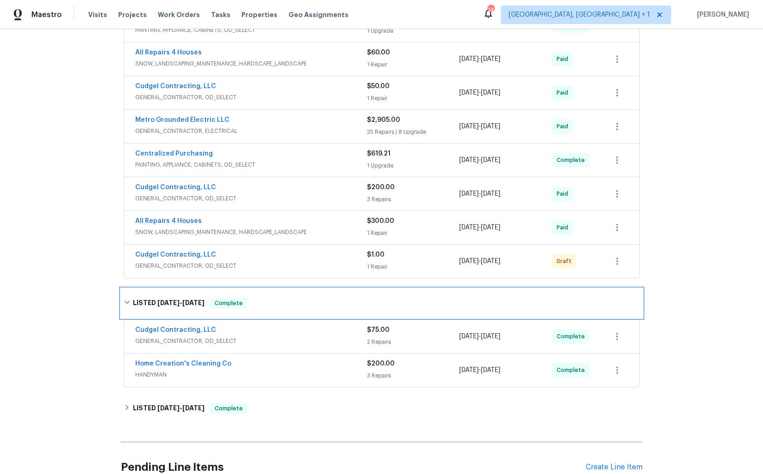
click at [279, 306] on div "LISTED [DATE] - [DATE] Complete" at bounding box center [382, 303] width 516 height 11
